Goal: Task Accomplishment & Management: Complete application form

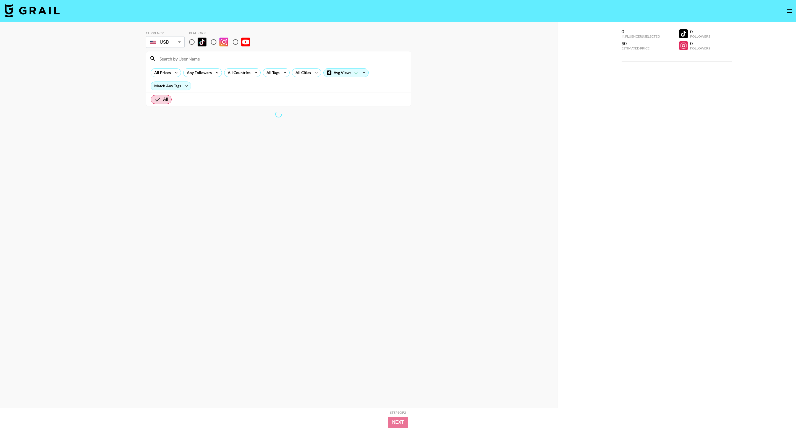
click at [784, 10] on button "open drawer" at bounding box center [788, 11] width 11 height 11
click at [789, 11] on icon "open drawer" at bounding box center [789, 11] width 7 height 7
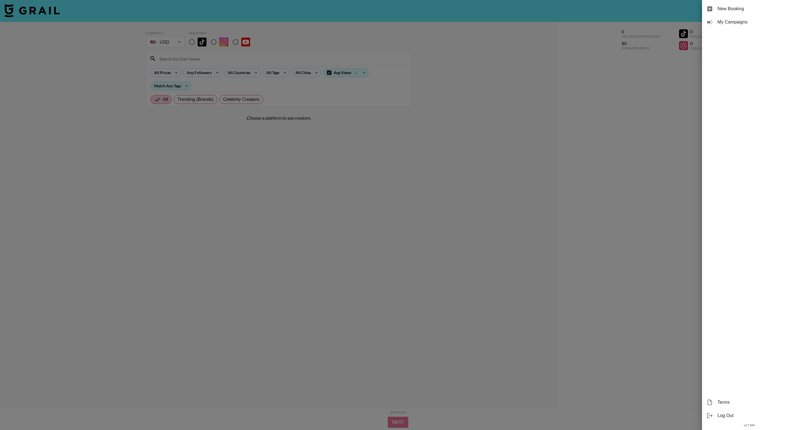
click at [742, 10] on span "New Booking" at bounding box center [754, 9] width 74 height 7
click at [732, 12] on span "New Booking" at bounding box center [754, 9] width 74 height 7
click at [732, 11] on span "New Booking" at bounding box center [754, 9] width 74 height 7
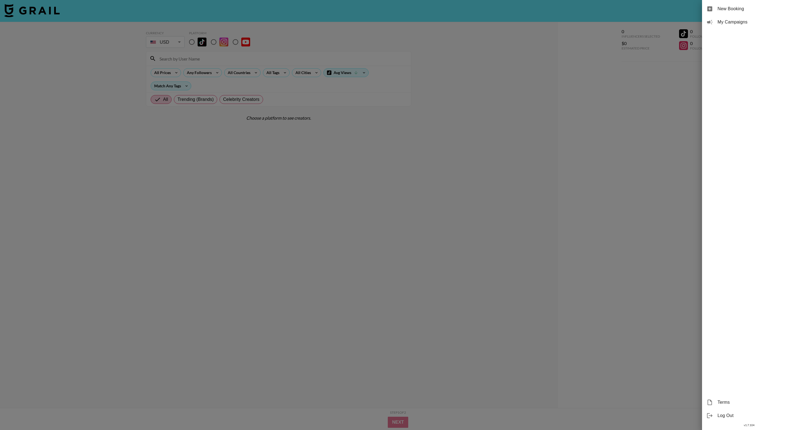
click at [732, 11] on span "New Booking" at bounding box center [754, 9] width 74 height 7
click at [722, 11] on span "New Booking" at bounding box center [754, 9] width 74 height 7
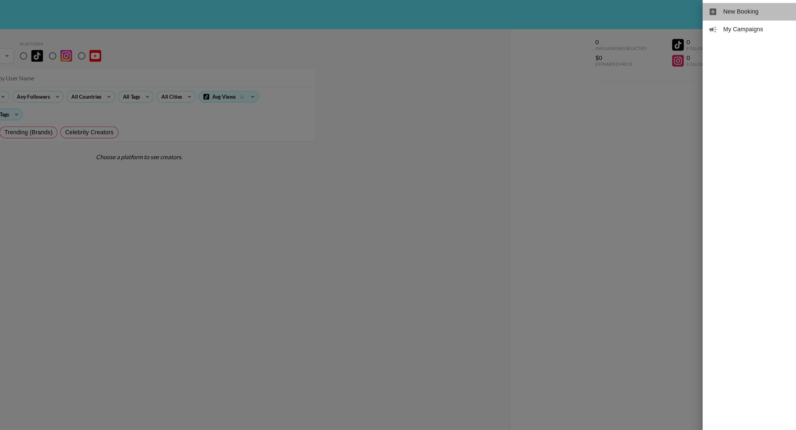
click at [727, 4] on div "New Booking" at bounding box center [749, 8] width 94 height 13
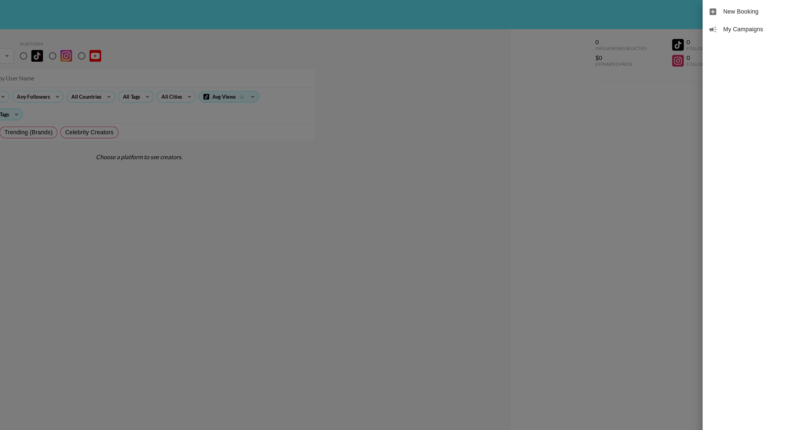
click at [727, 4] on div "New Booking" at bounding box center [749, 8] width 94 height 13
